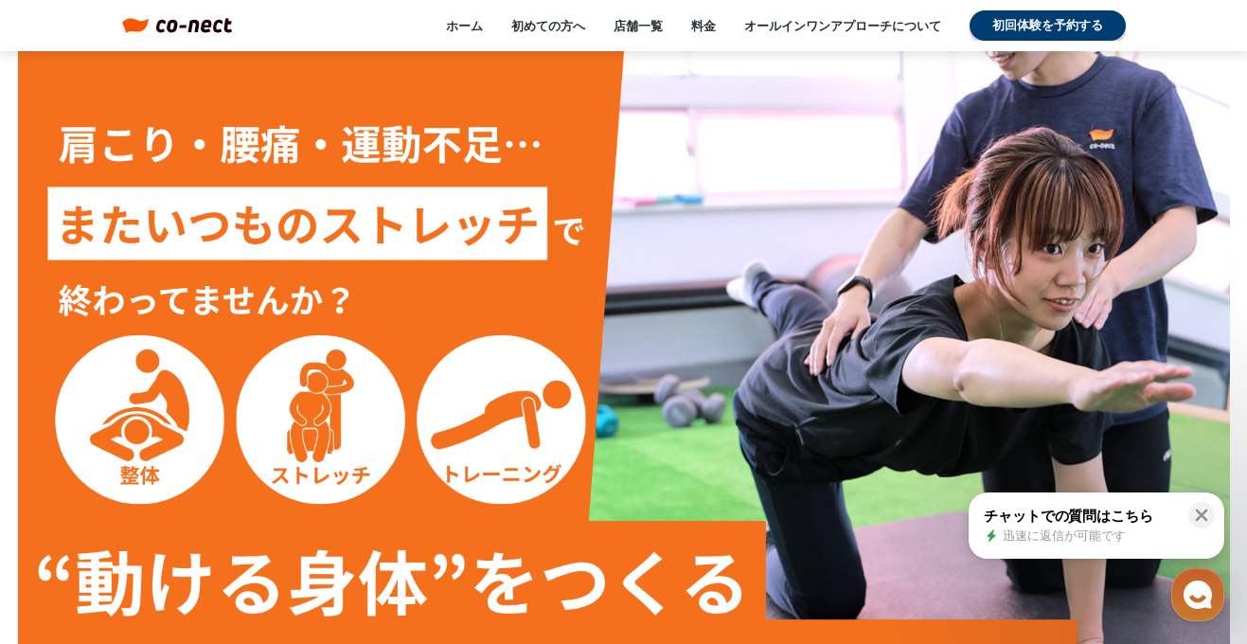
click at [1153, 200] on img at bounding box center [624, 392] width 1212 height 682
click at [1153, 199] on img at bounding box center [624, 392] width 1212 height 682
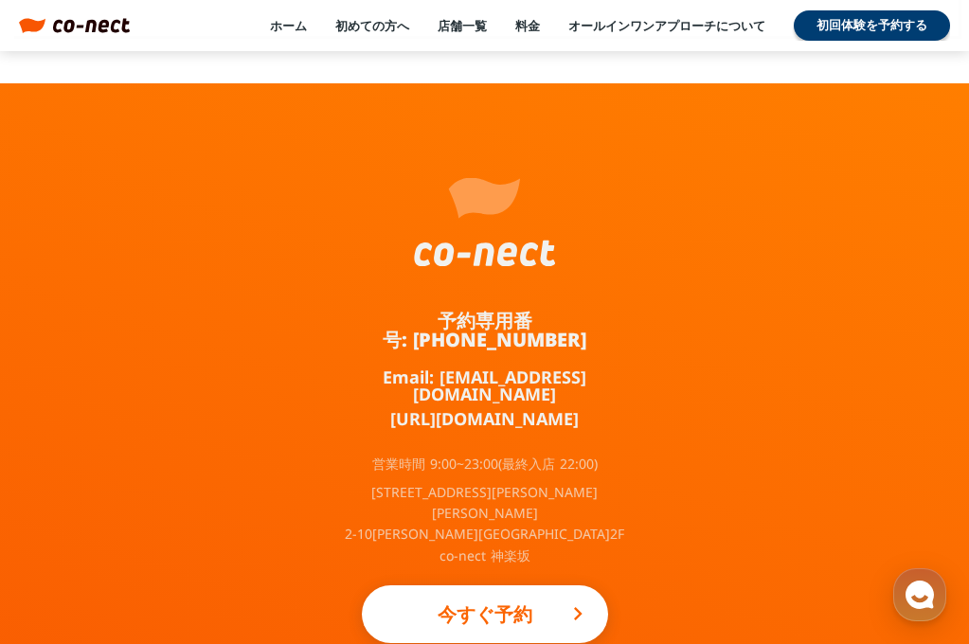
scroll to position [12518, 0]
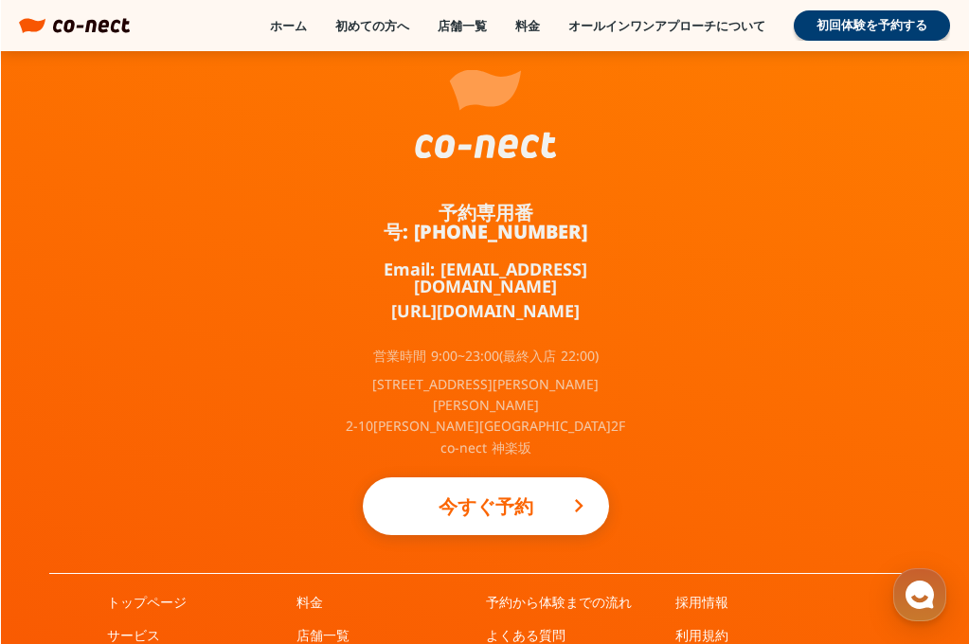
click at [948, 373] on div "予約専用番号: 050-3645-2324 Email: info@co-nect.co.jp https://lin.ee/TQ5dRbT 営業時間 9:0…" at bounding box center [485, 375] width 969 height 801
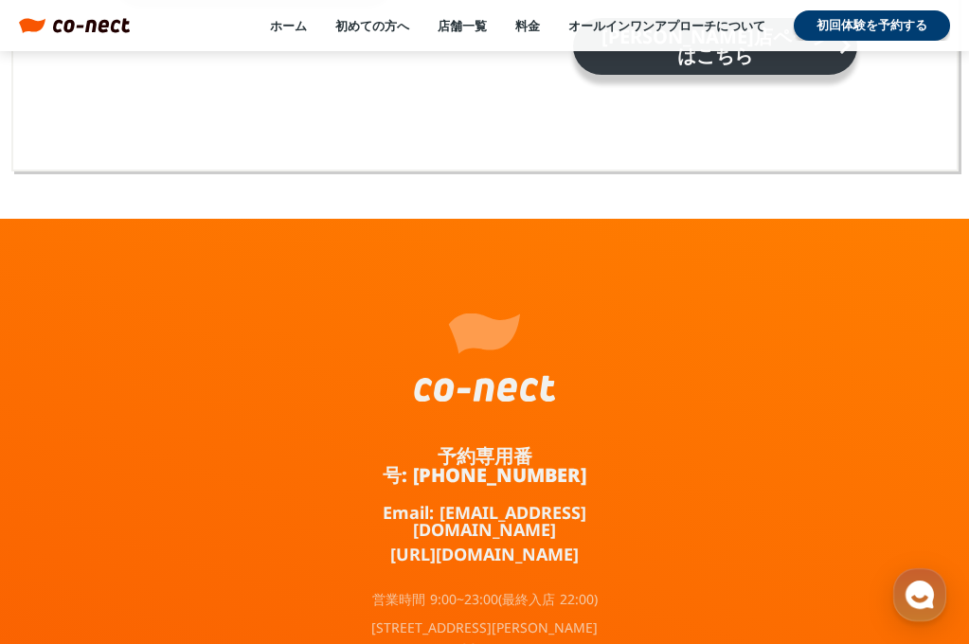
scroll to position [12518, 0]
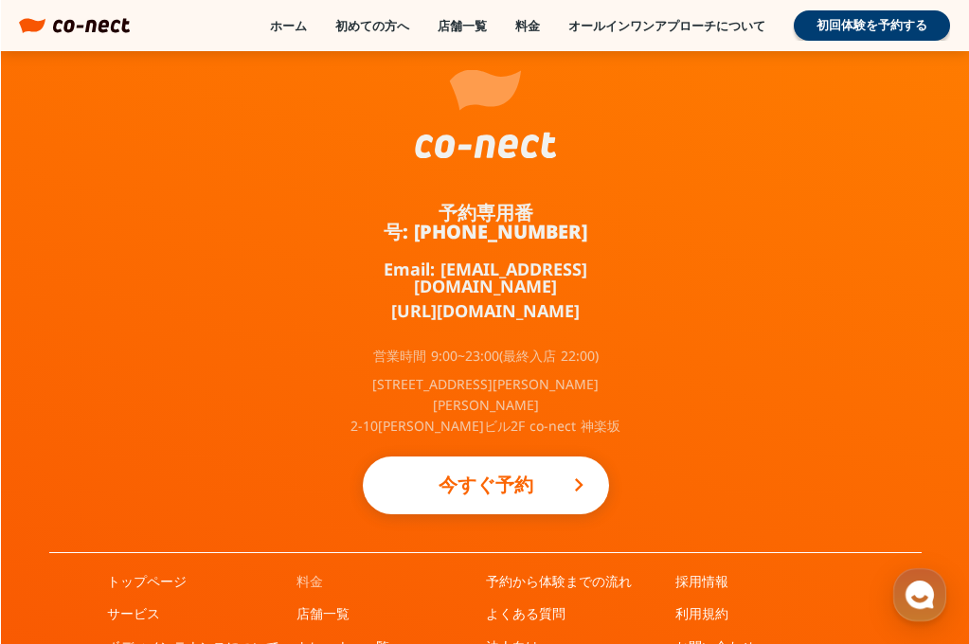
click at [315, 572] on link "料金" at bounding box center [309, 581] width 27 height 19
click at [338, 637] on link "トレーナー一覧" at bounding box center [342, 646] width 93 height 19
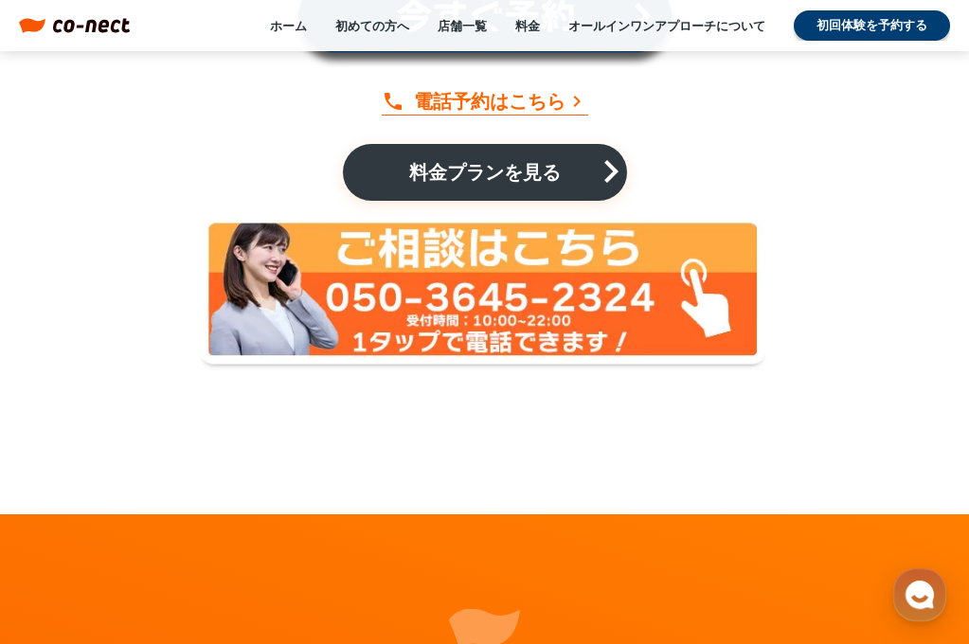
scroll to position [3945, 0]
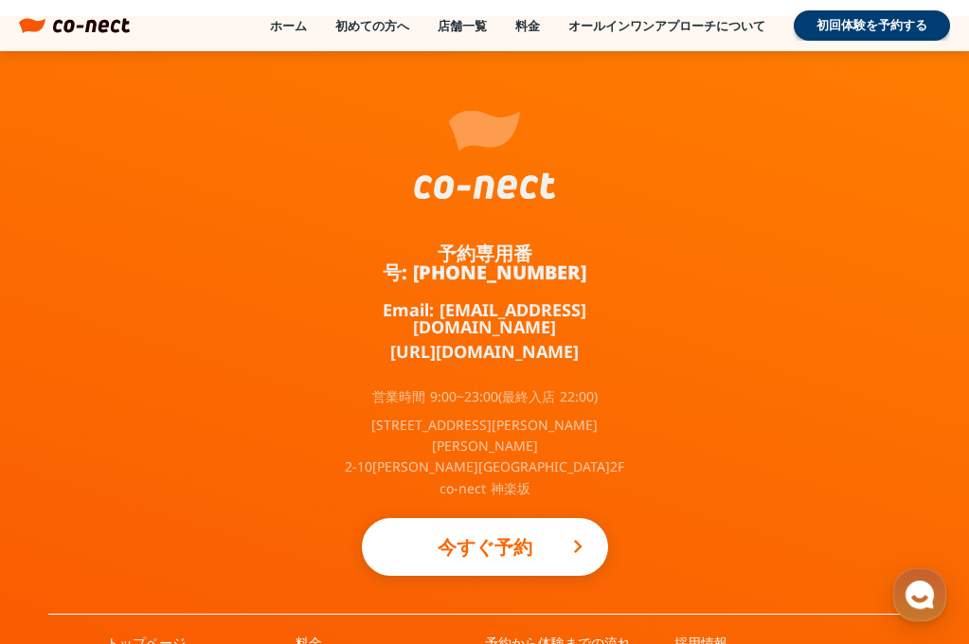
scroll to position [12518, 0]
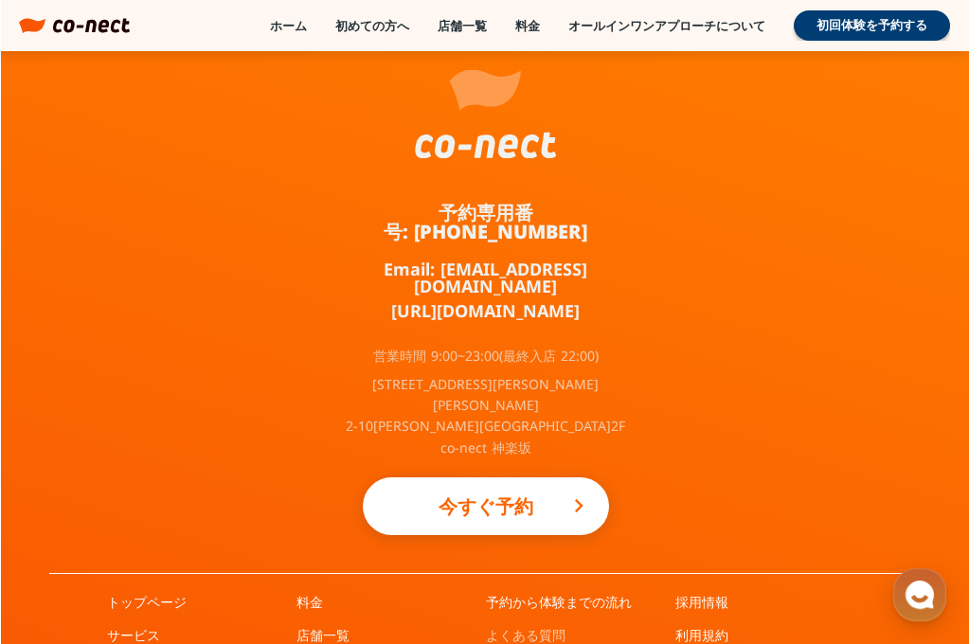
click at [535, 626] on link "よくある質問" at bounding box center [526, 635] width 80 height 19
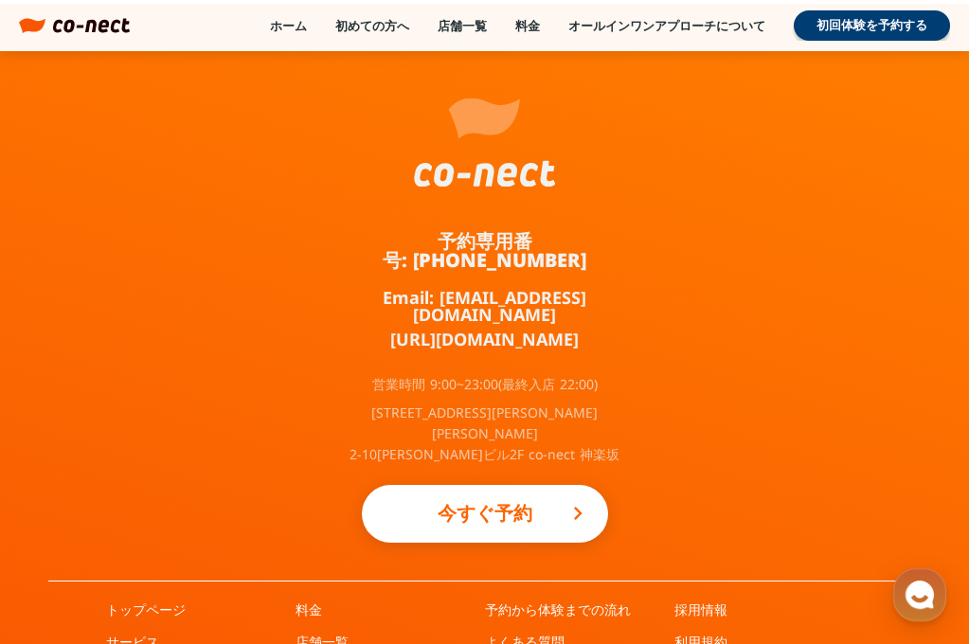
scroll to position [12518, 0]
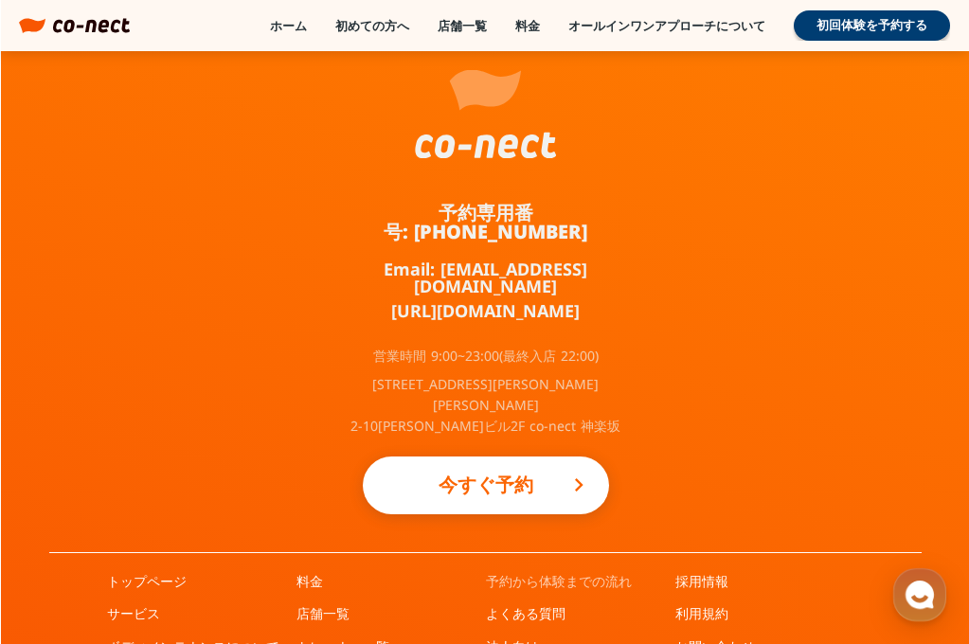
click at [562, 572] on link "予約から体験までの流れ" at bounding box center [559, 581] width 146 height 19
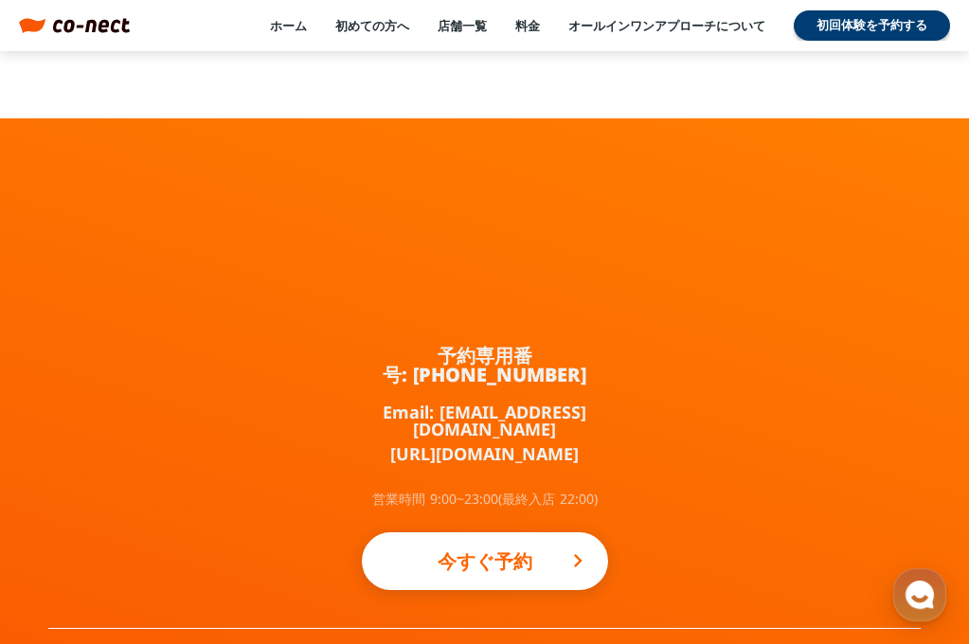
scroll to position [3186, 0]
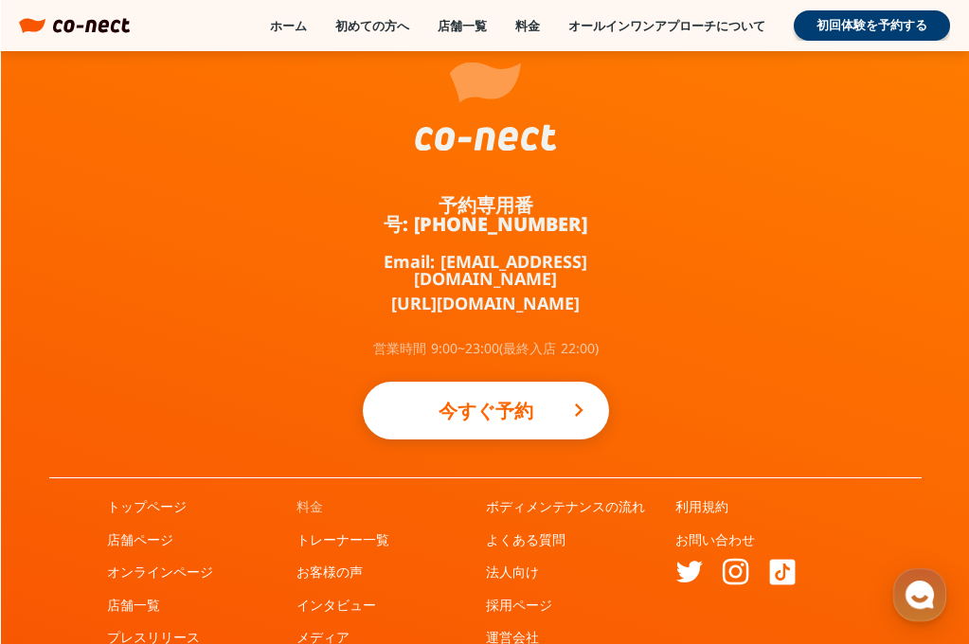
click at [300, 497] on link "料金" at bounding box center [309, 506] width 27 height 19
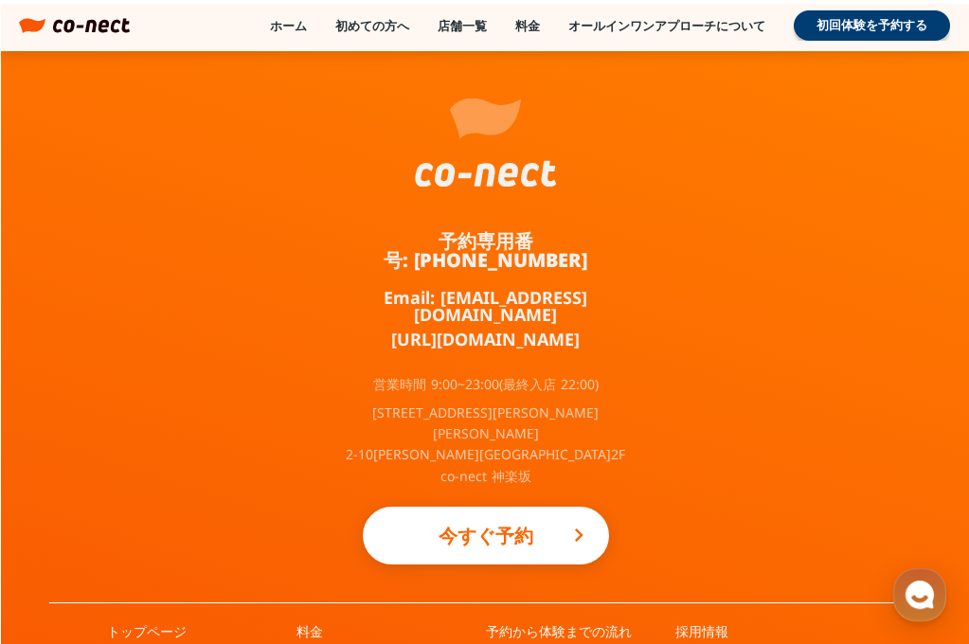
scroll to position [4304, 0]
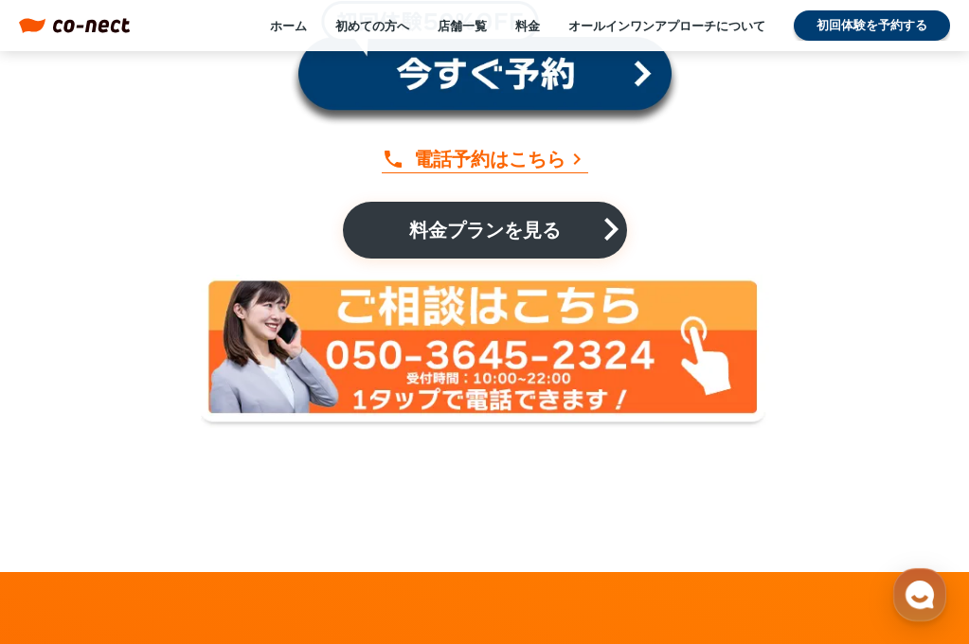
scroll to position [7276, 0]
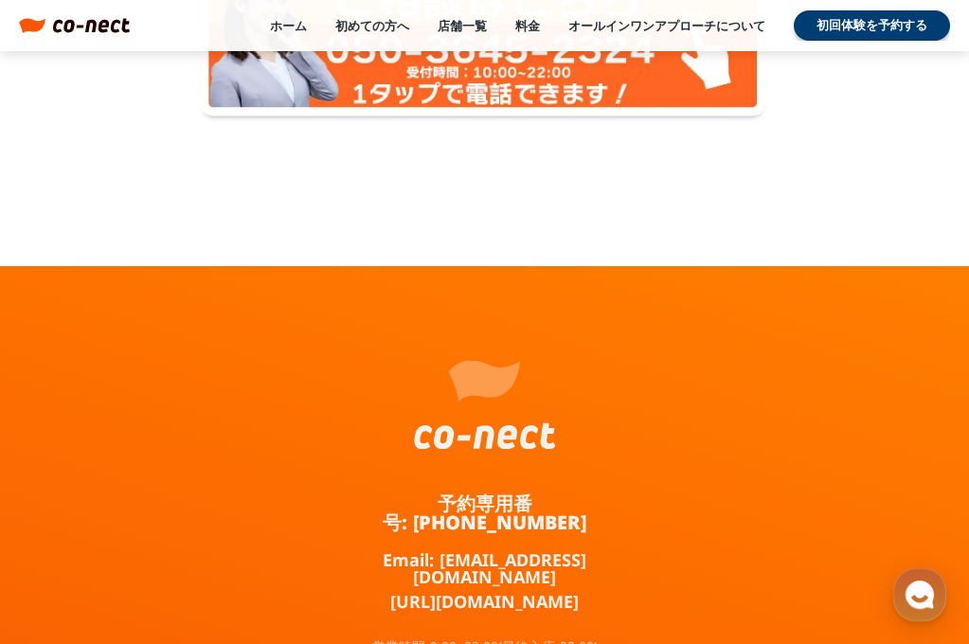
scroll to position [5487, 0]
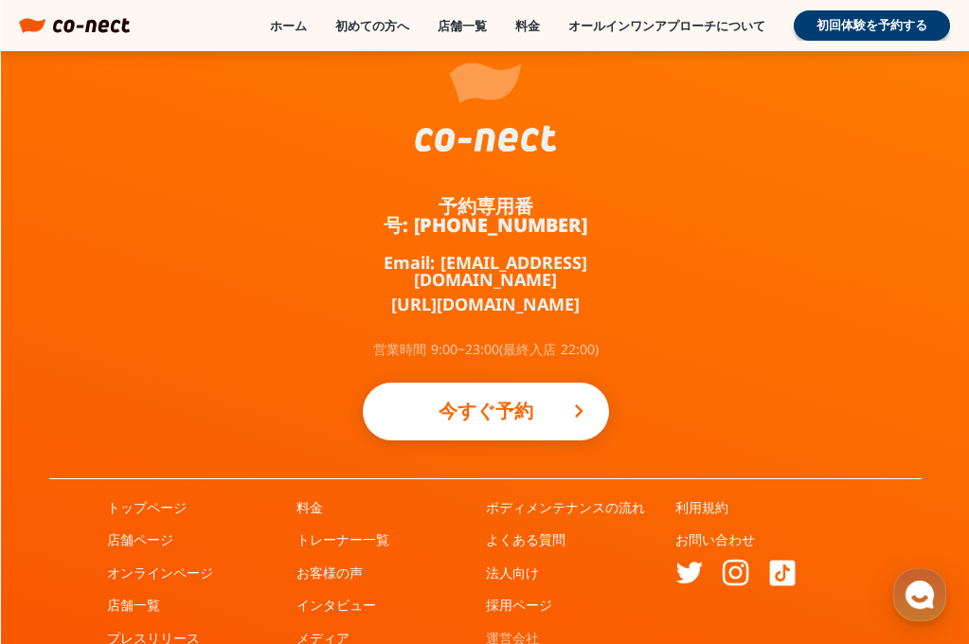
click at [494, 629] on link "運営会社" at bounding box center [512, 638] width 53 height 19
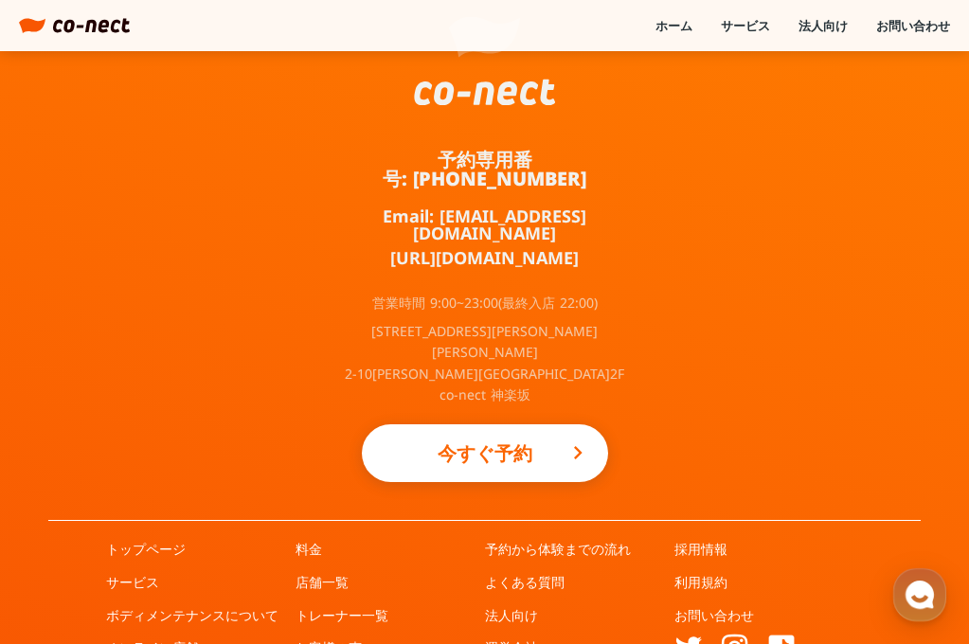
scroll to position [1222, 0]
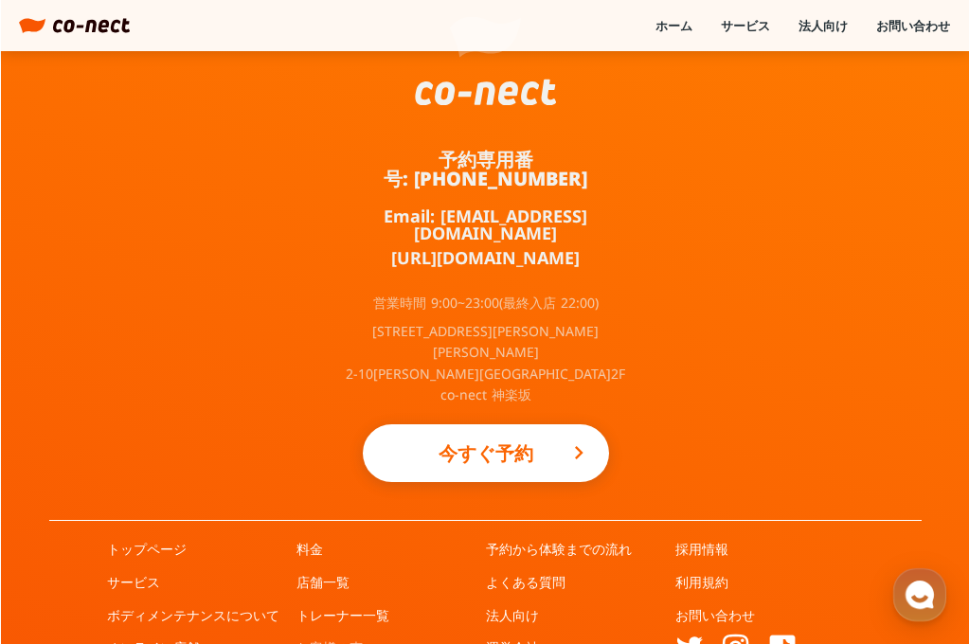
click at [334, 638] on link "お客様の声" at bounding box center [329, 647] width 66 height 19
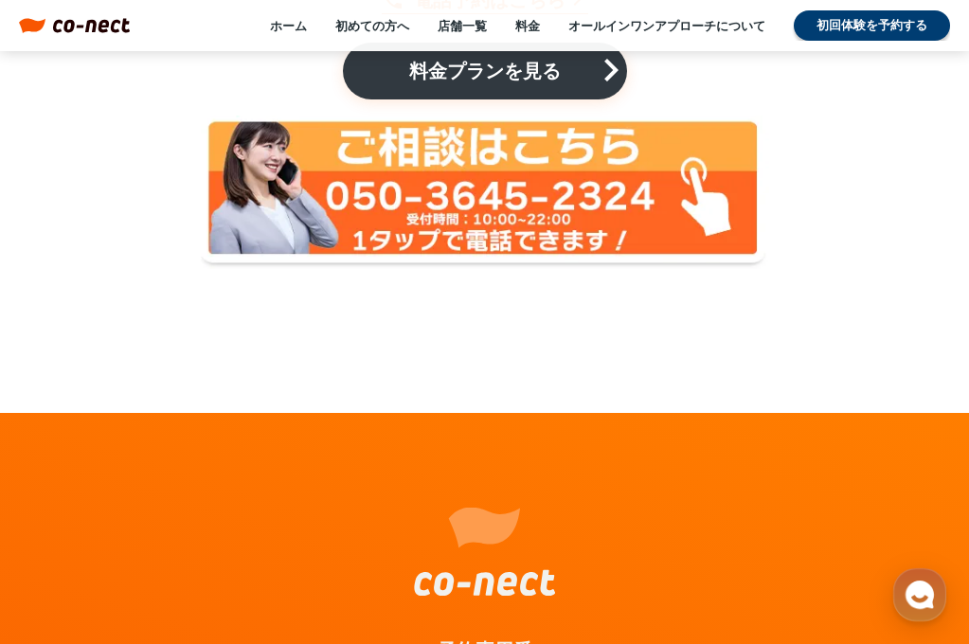
scroll to position [3366, 0]
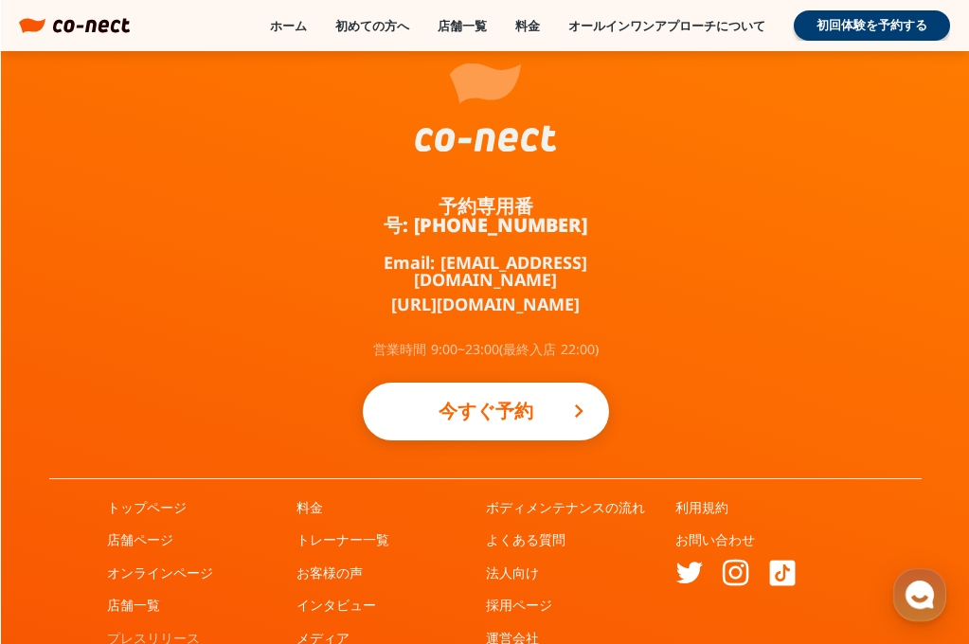
click at [107, 629] on link "プレスリリース" at bounding box center [153, 638] width 93 height 19
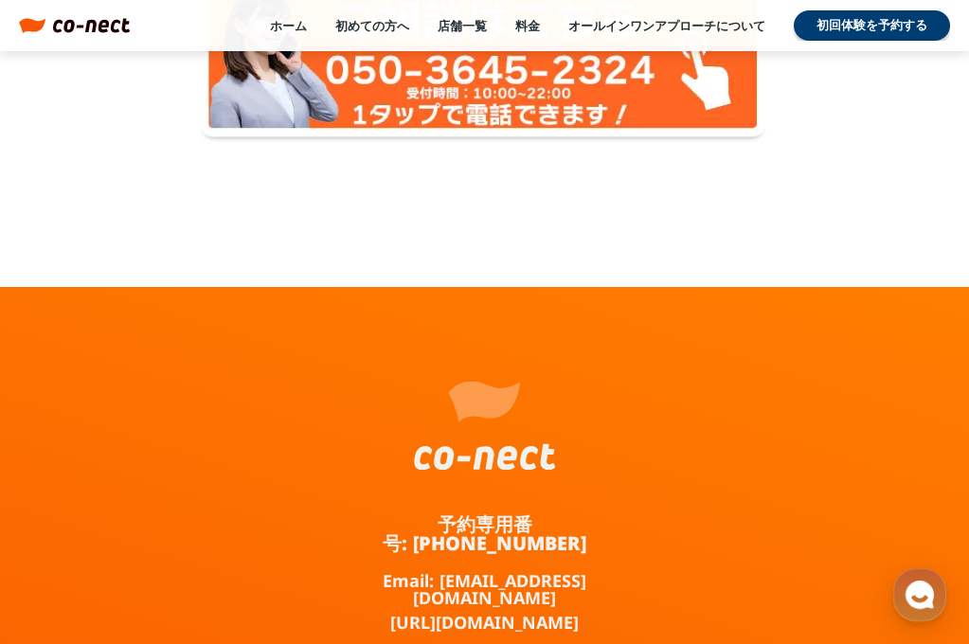
scroll to position [7276, 0]
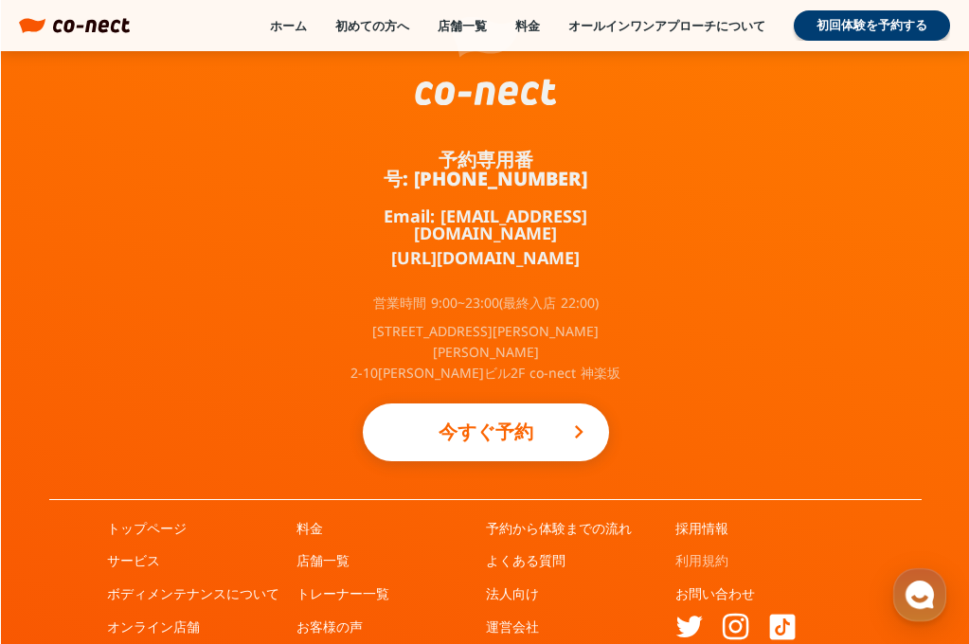
click at [684, 551] on link "利用規約" at bounding box center [701, 560] width 53 height 19
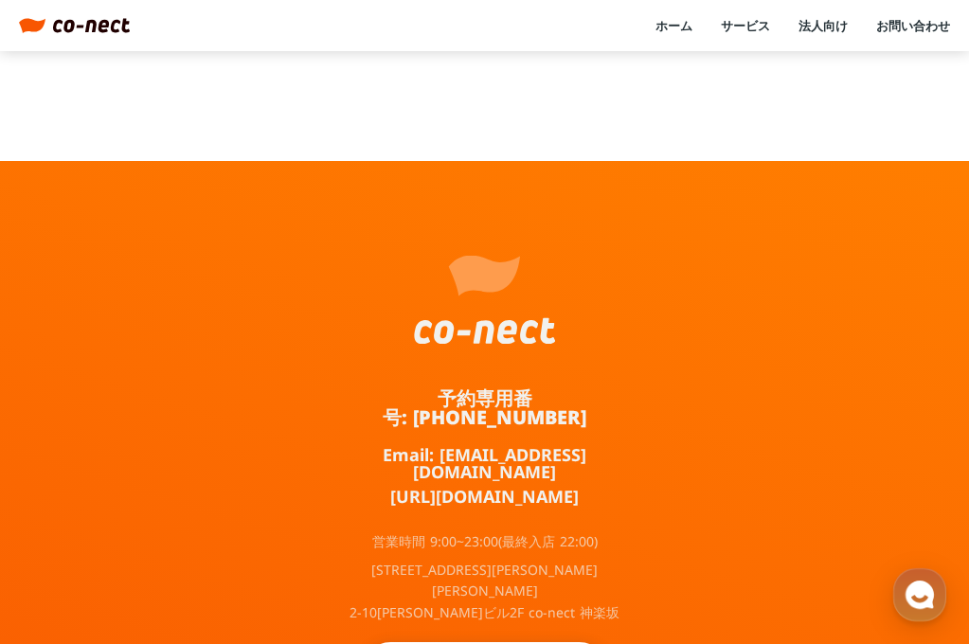
scroll to position [2508, 0]
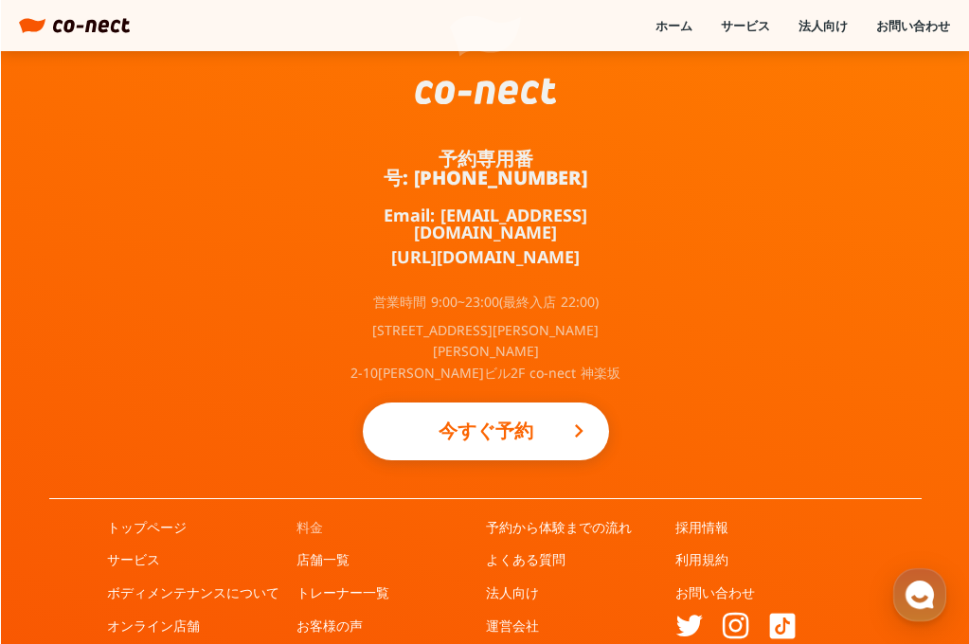
click at [316, 518] on link "料金" at bounding box center [309, 527] width 27 height 19
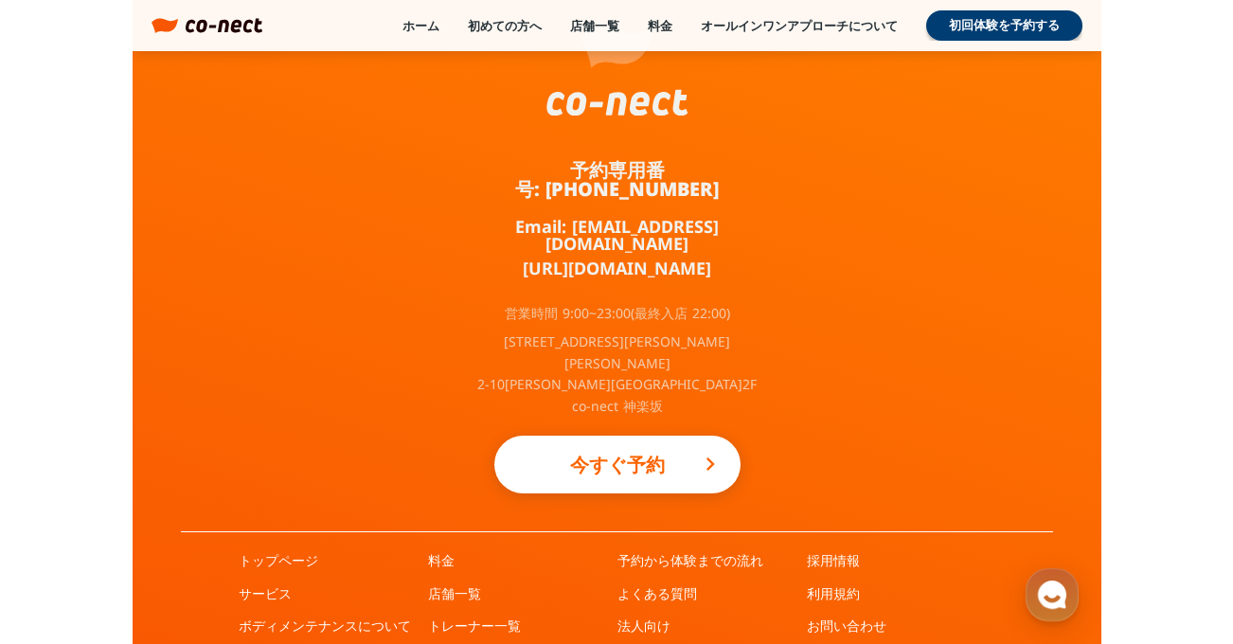
scroll to position [4304, 0]
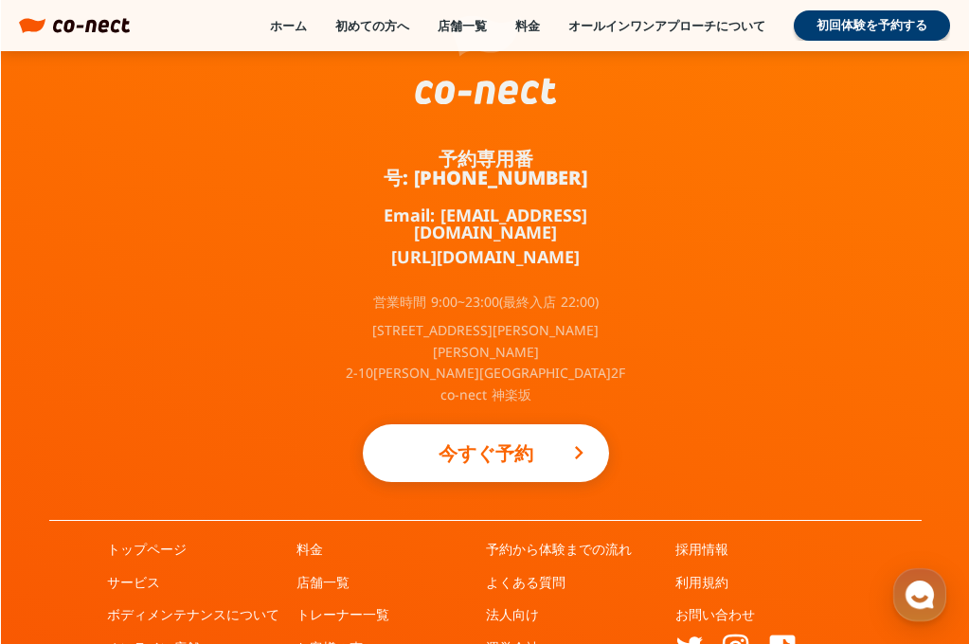
click at [135, 578] on div "トップページ サービス ボディメンテナンスについて オンライン店舗 プレスリリース" at bounding box center [201, 622] width 189 height 164
click at [136, 638] on link "オンライン店舗" at bounding box center [153, 647] width 93 height 19
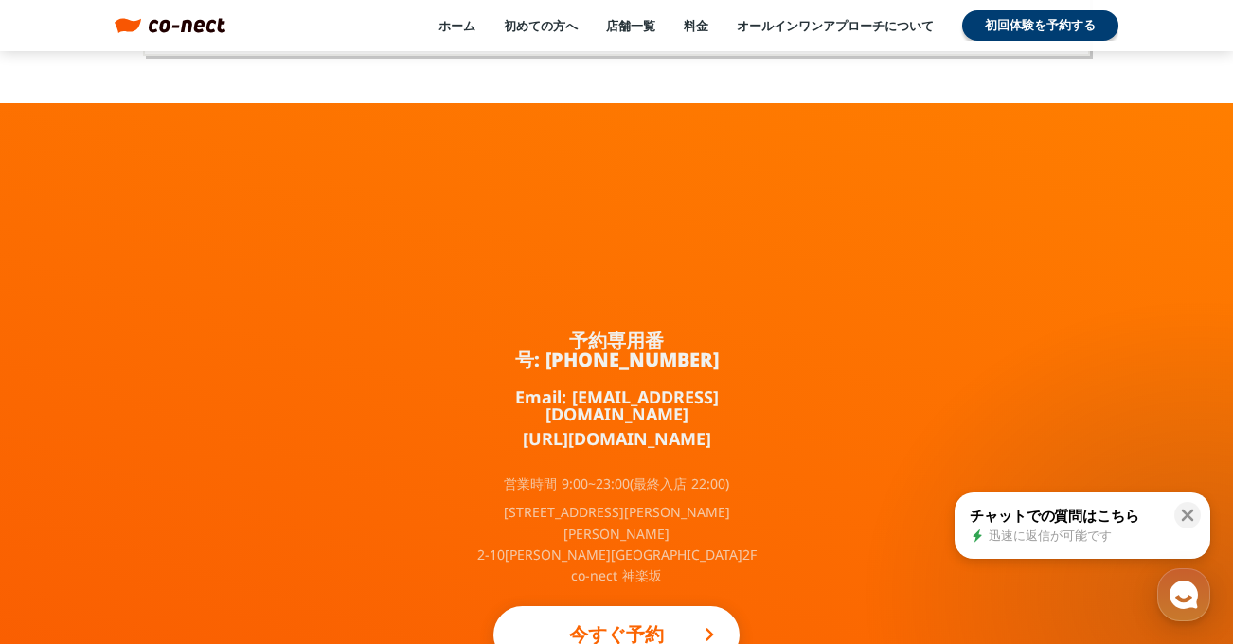
scroll to position [12655, 0]
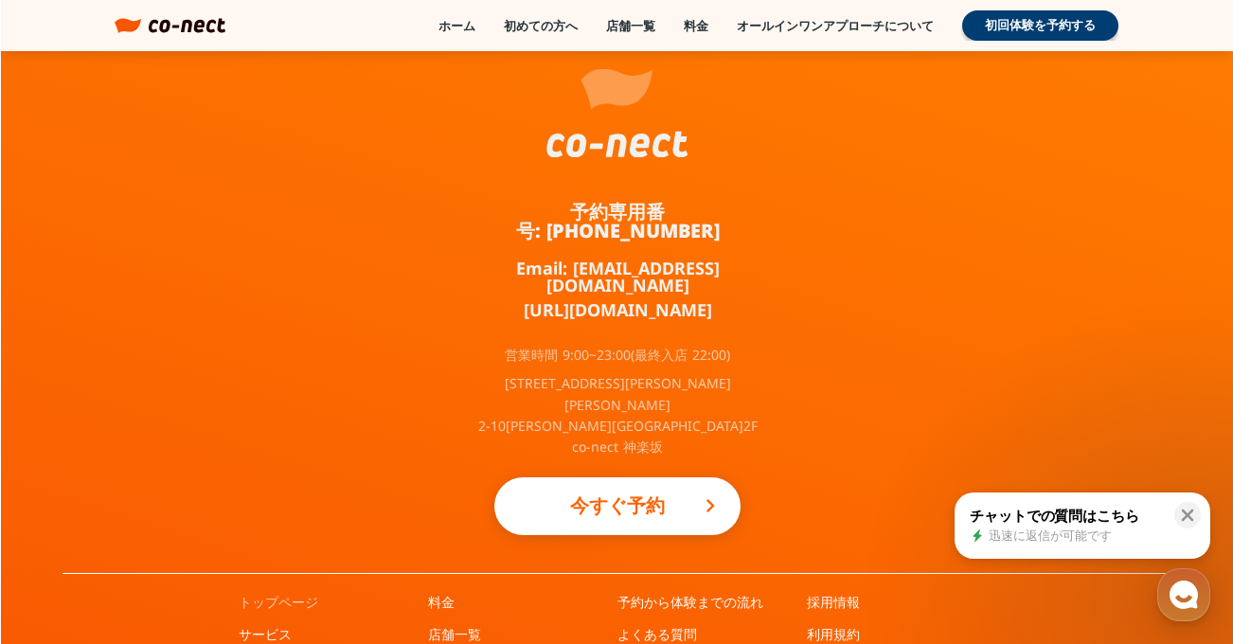
click at [305, 593] on link "トップページ" at bounding box center [279, 602] width 80 height 19
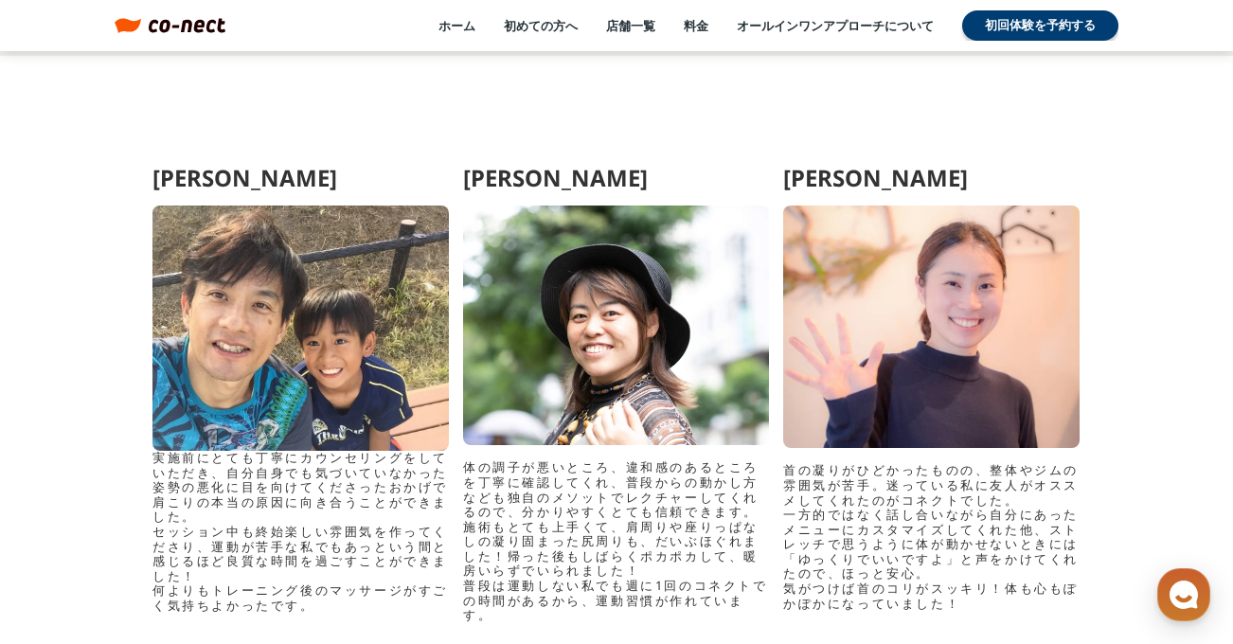
scroll to position [9419, 0]
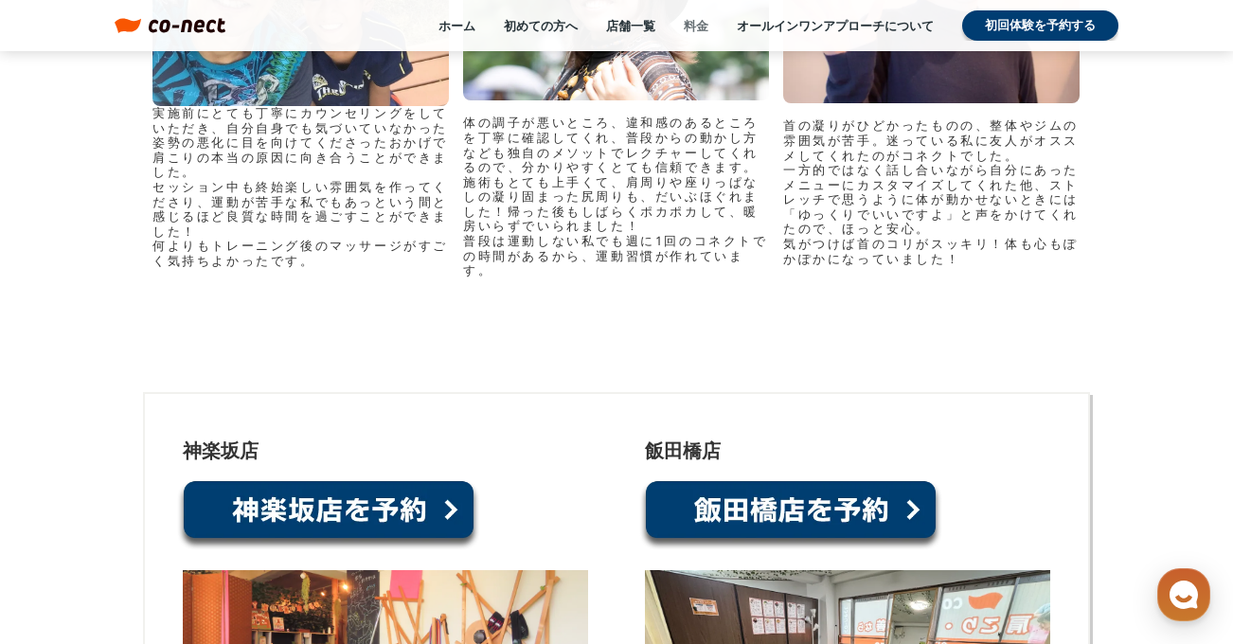
click at [690, 25] on link "料金" at bounding box center [696, 25] width 25 height 17
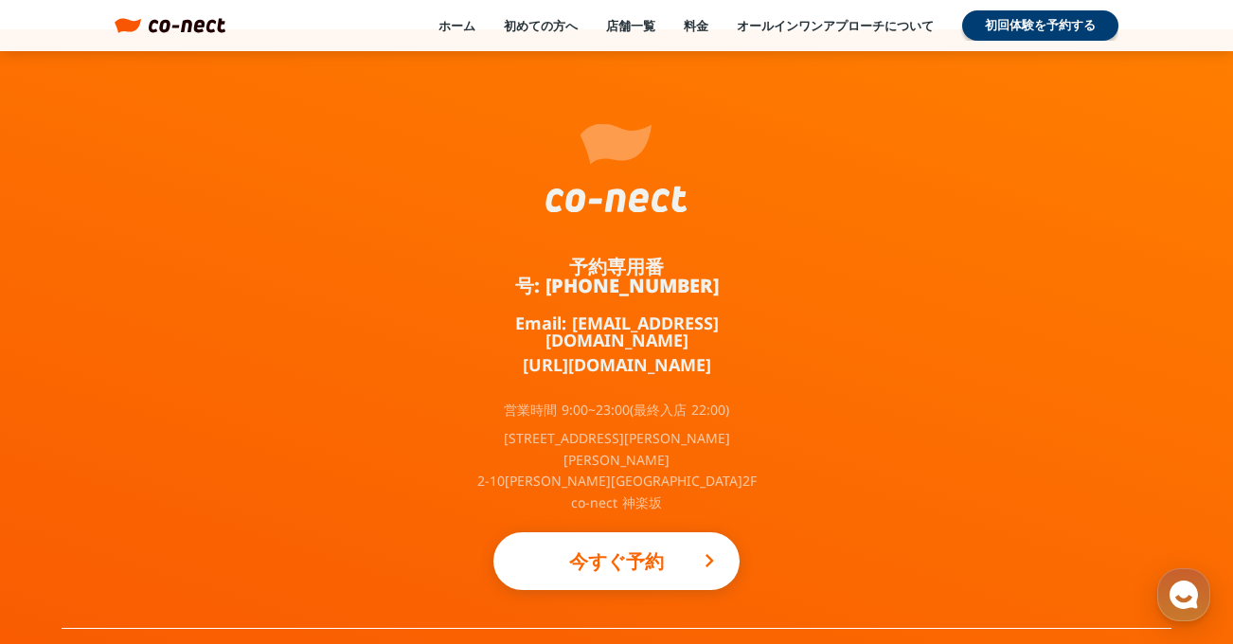
scroll to position [4304, 0]
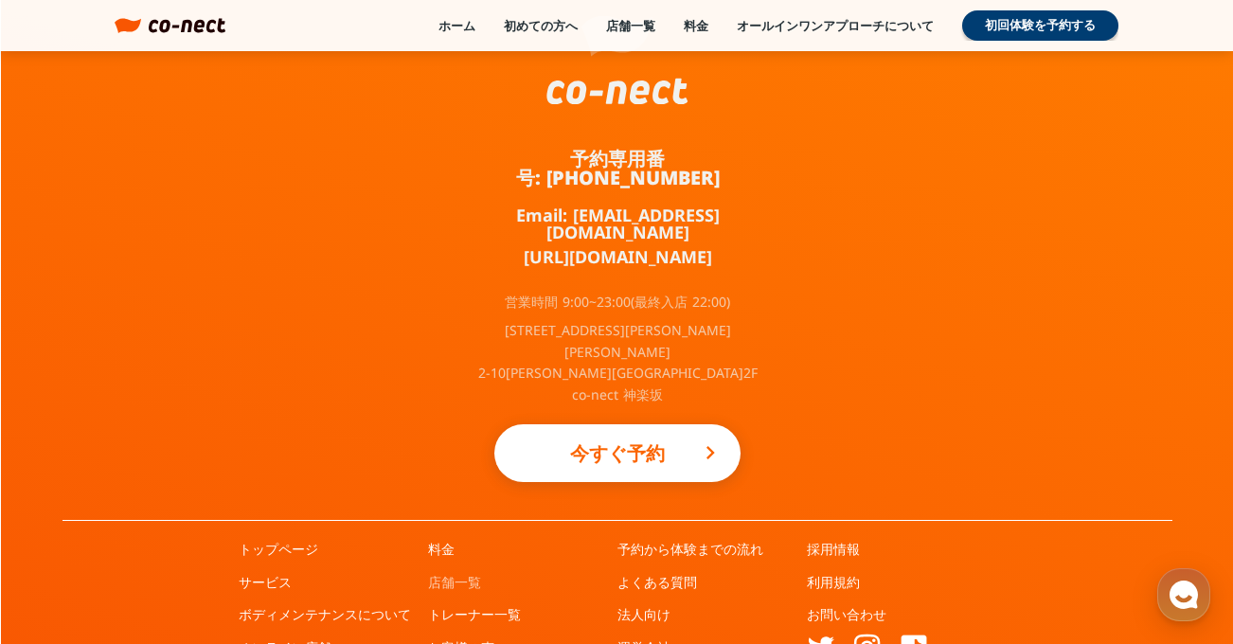
click at [467, 573] on link "店舗一覧" at bounding box center [454, 582] width 53 height 19
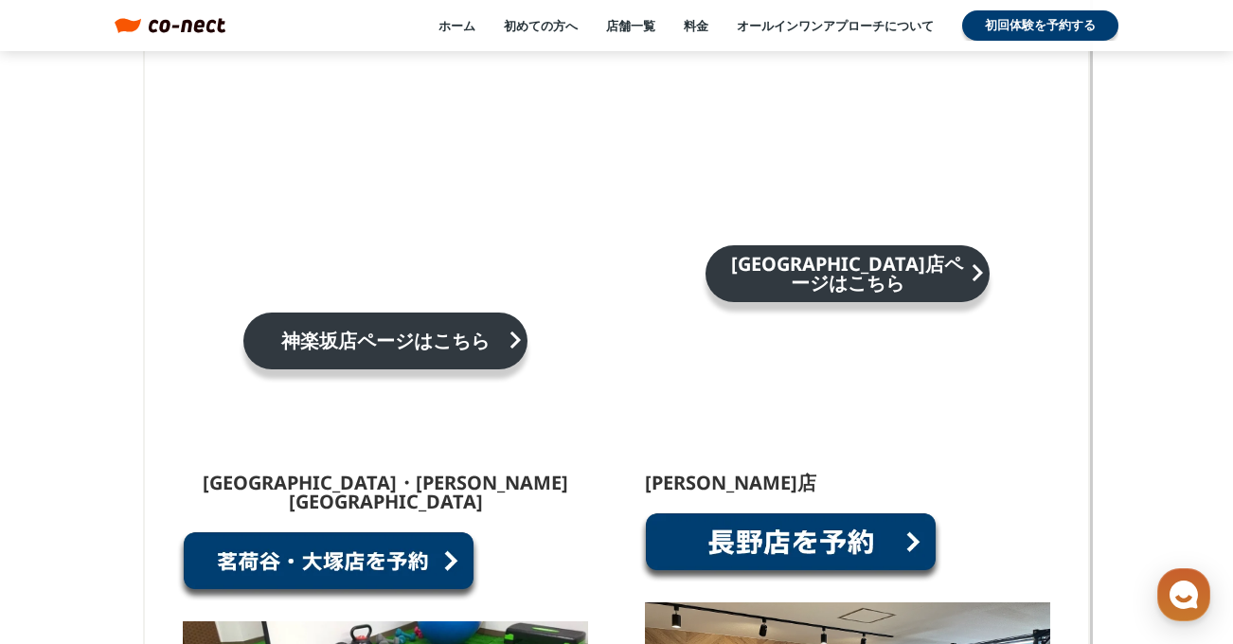
scroll to position [1724, 0]
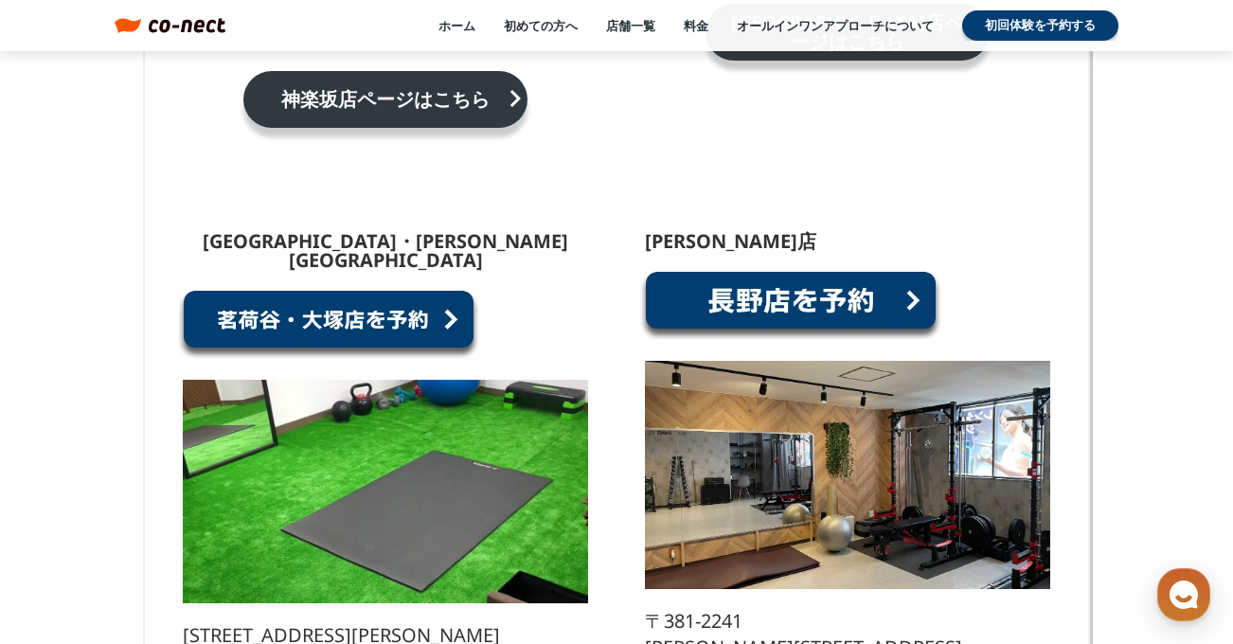
click at [388, 289] on link at bounding box center [328, 325] width 303 height 72
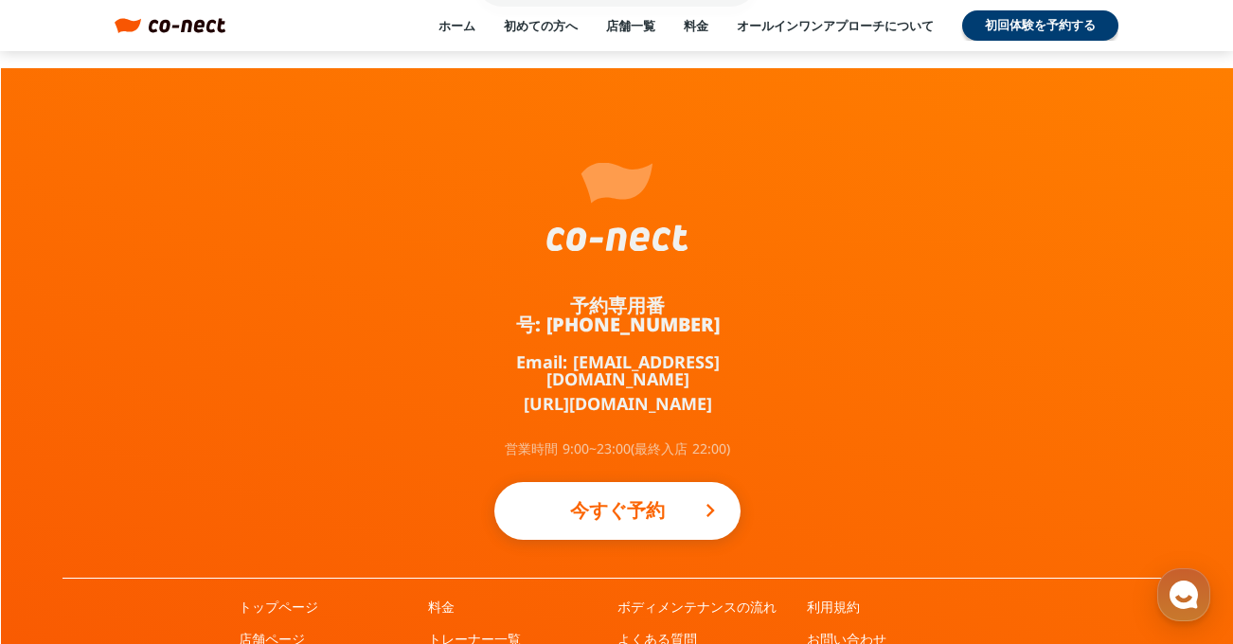
scroll to position [3480, 0]
